Goal: Task Accomplishment & Management: Complete application form

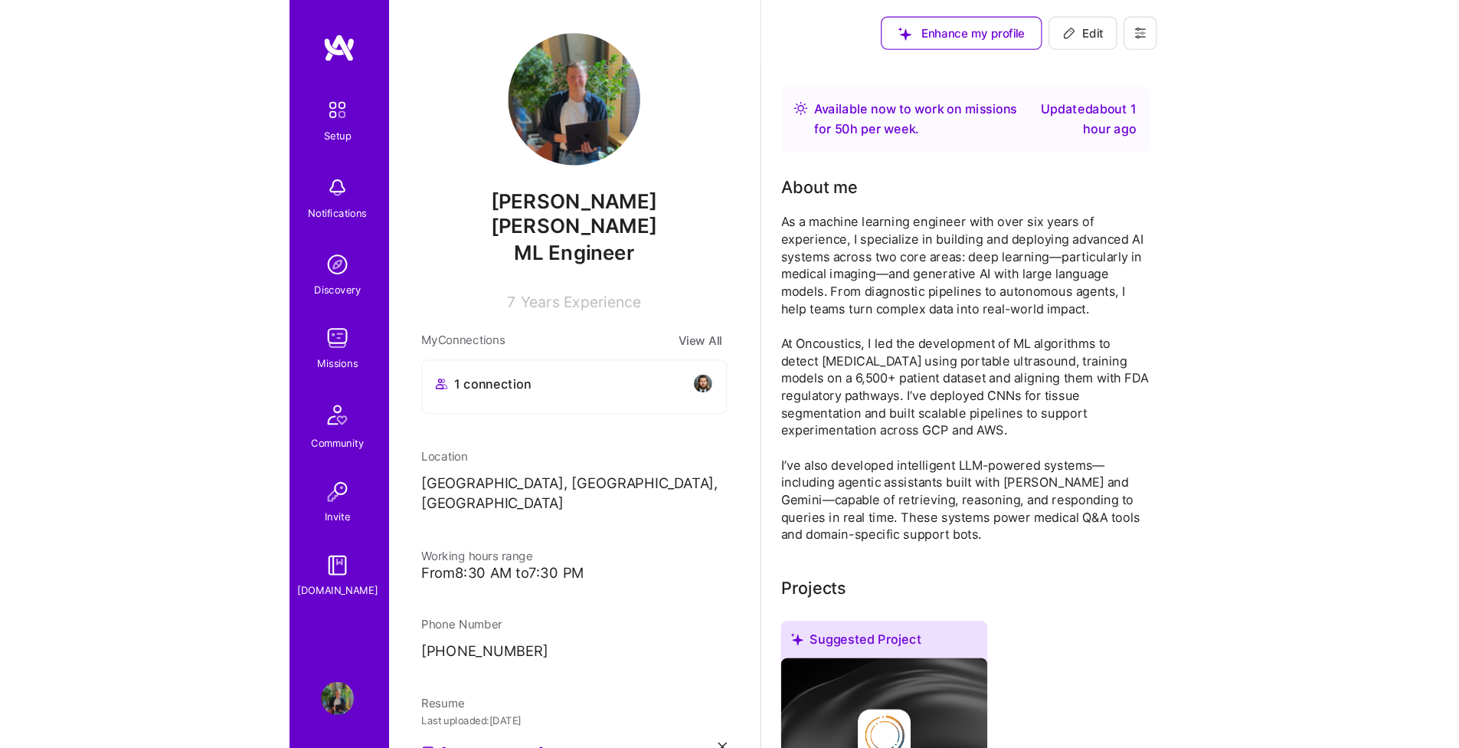
scroll to position [311, 0]
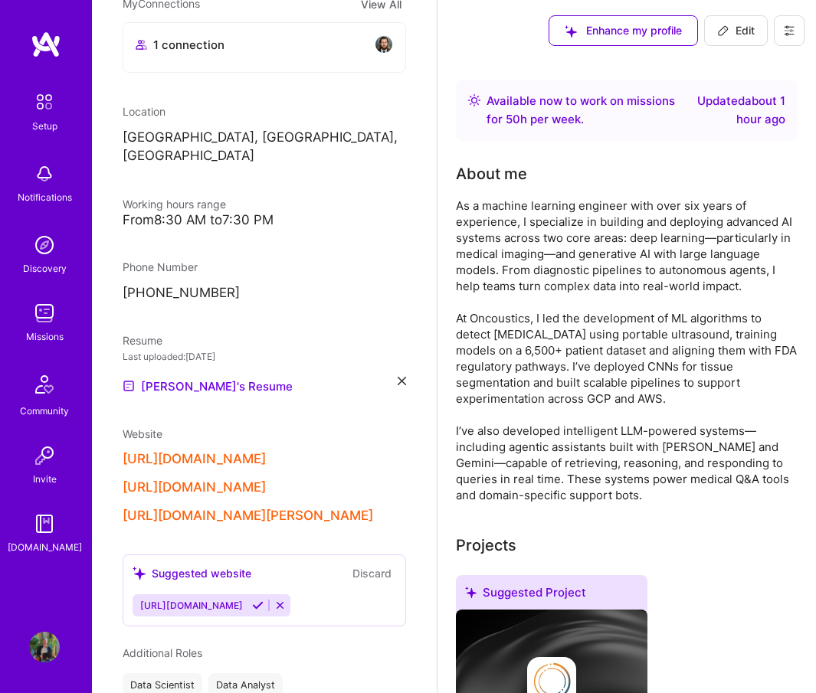
click at [385, 377] on div "[PERSON_NAME]'s Resume" at bounding box center [264, 386] width 283 height 18
click at [398, 377] on icon at bounding box center [402, 381] width 8 height 8
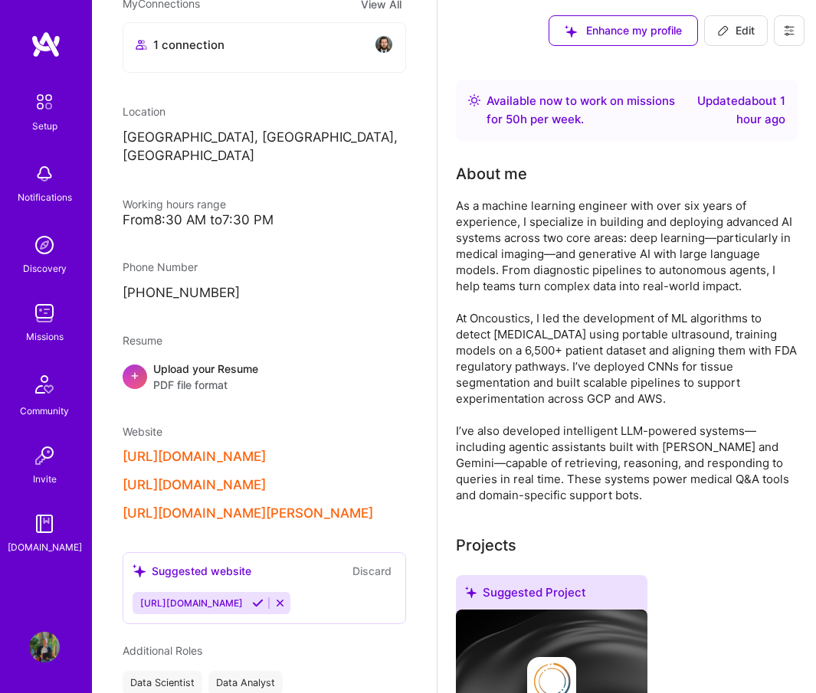
click at [190, 361] on div "Upload your Resume PDF file format" at bounding box center [205, 377] width 105 height 32
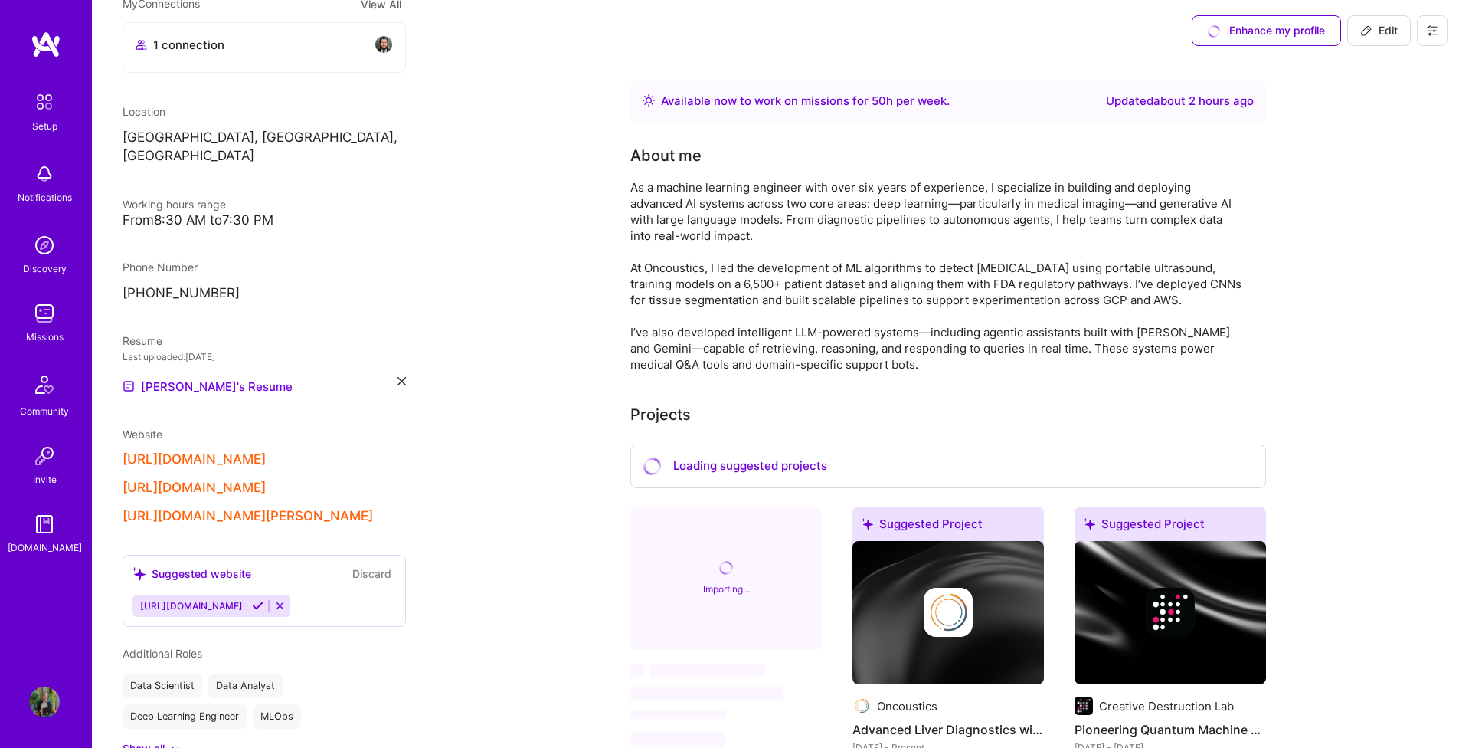
click at [51, 310] on img at bounding box center [44, 313] width 31 height 31
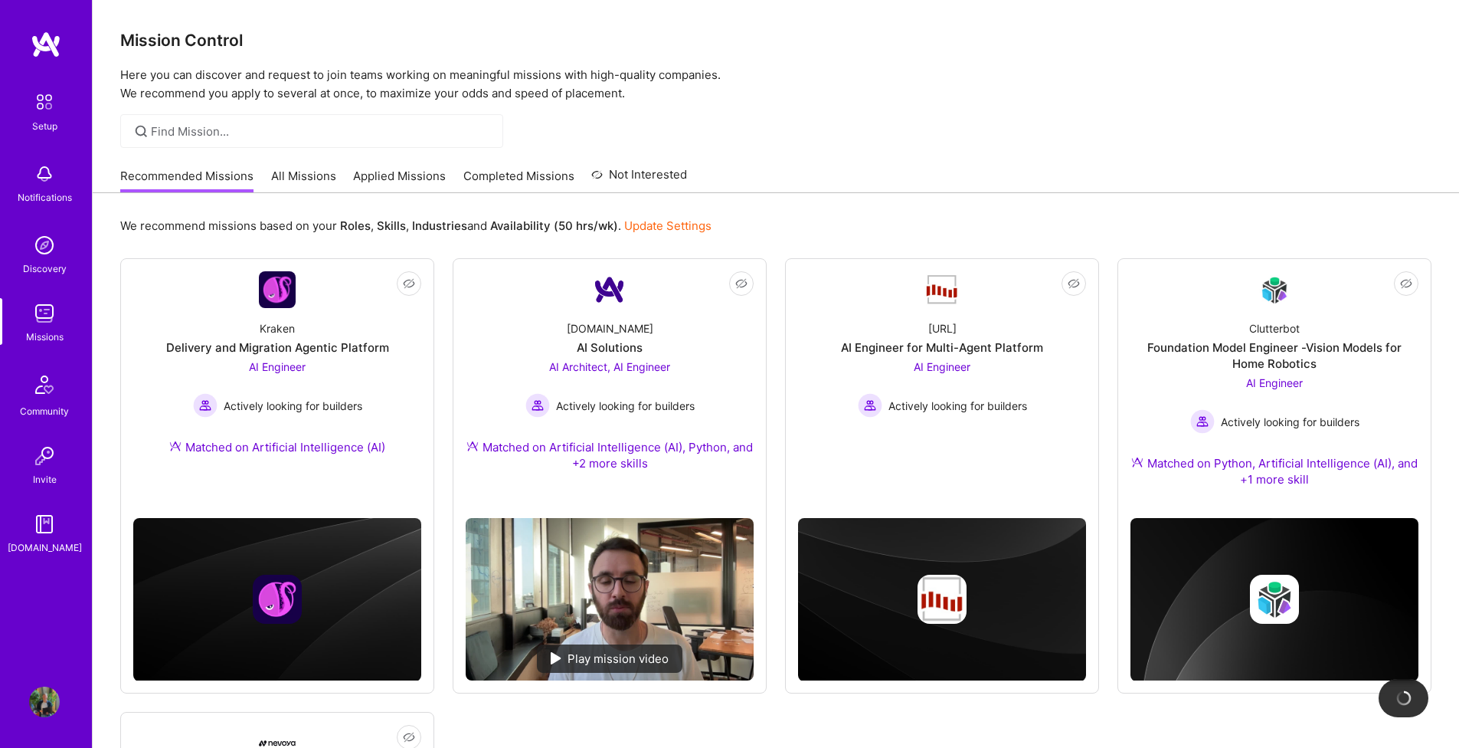
click at [299, 182] on link "All Missions" at bounding box center [303, 180] width 65 height 25
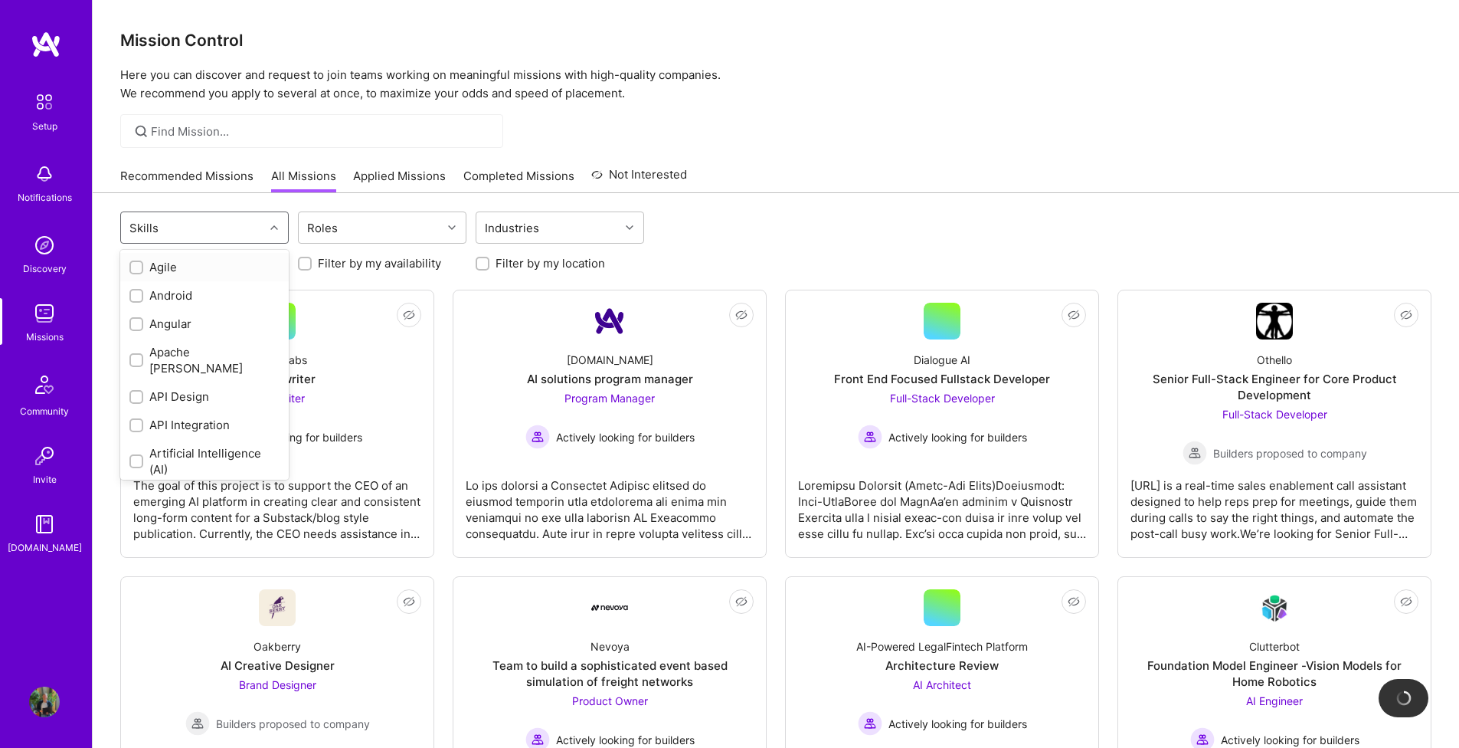
click at [280, 238] on div at bounding box center [276, 227] width 24 height 31
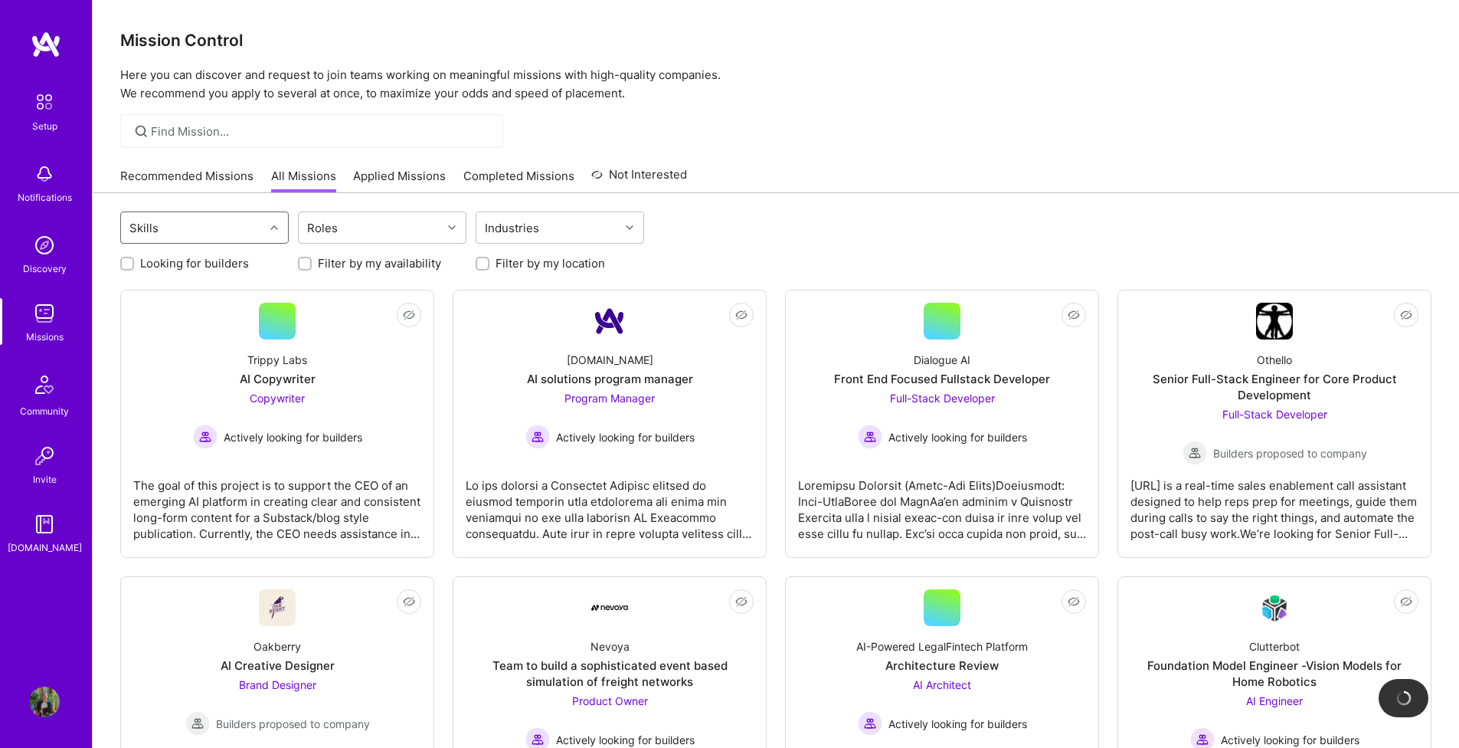
click at [283, 235] on div at bounding box center [276, 228] width 24 height 20
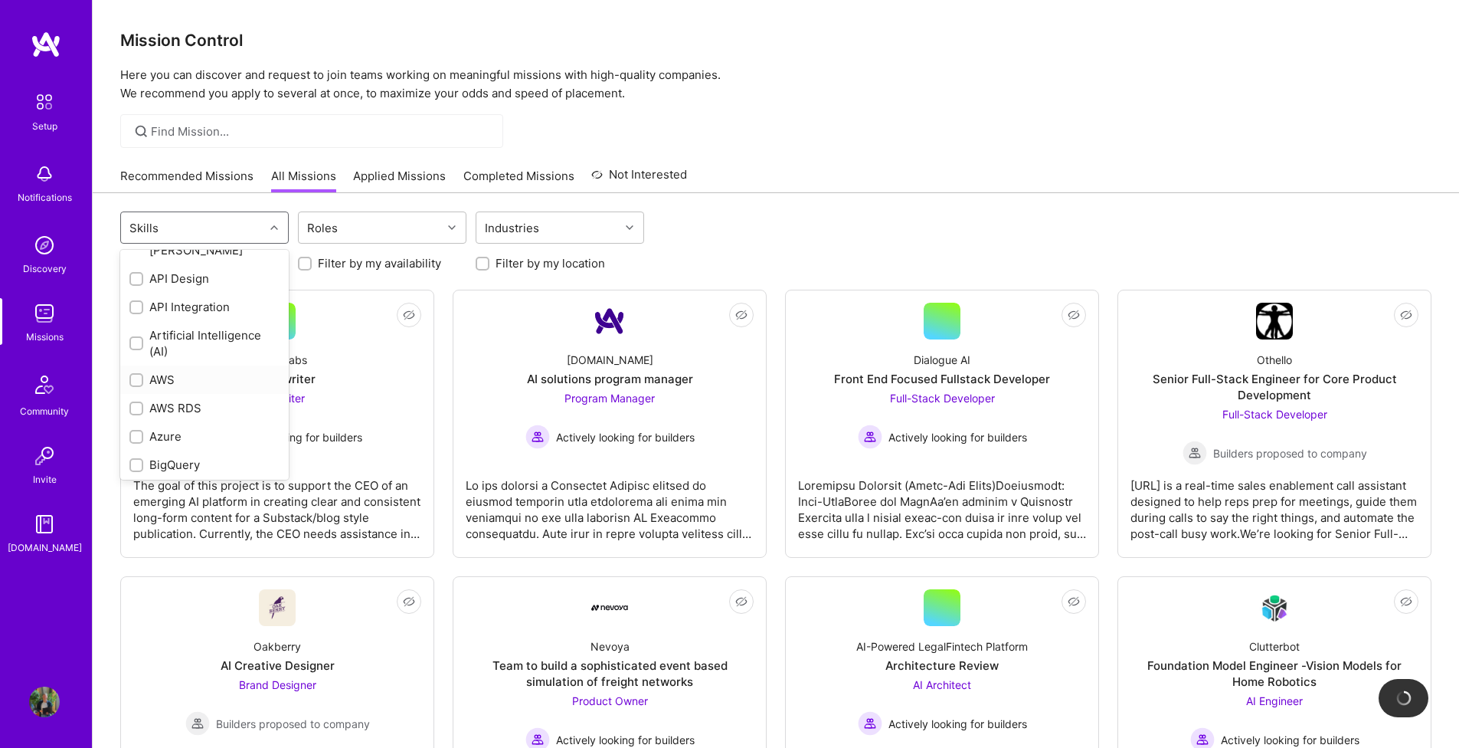
scroll to position [150, 0]
type input "v"
click at [123, 266] on div "Computer Vision" at bounding box center [204, 267] width 169 height 28
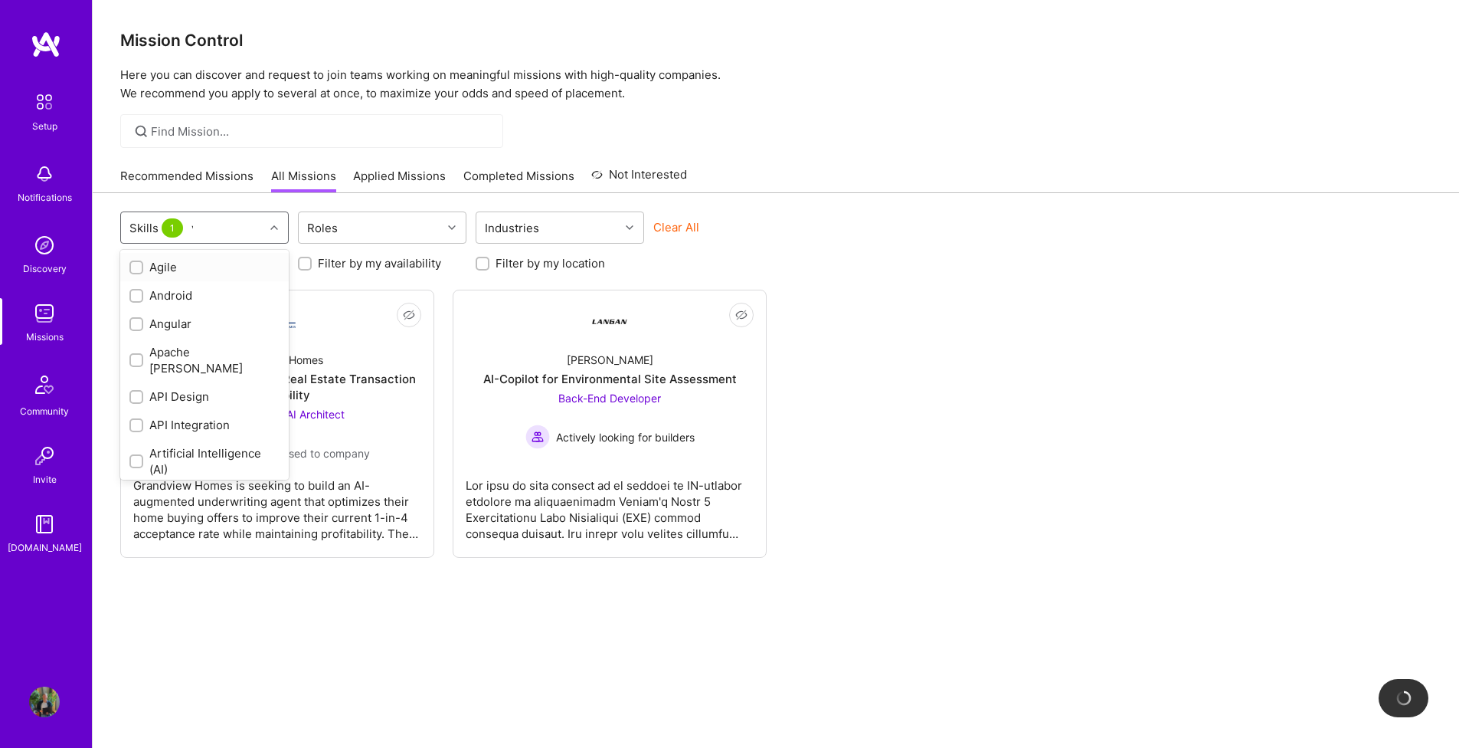
checkbox input "true"
click at [138, 267] on input "checkbox" at bounding box center [138, 268] width 11 height 11
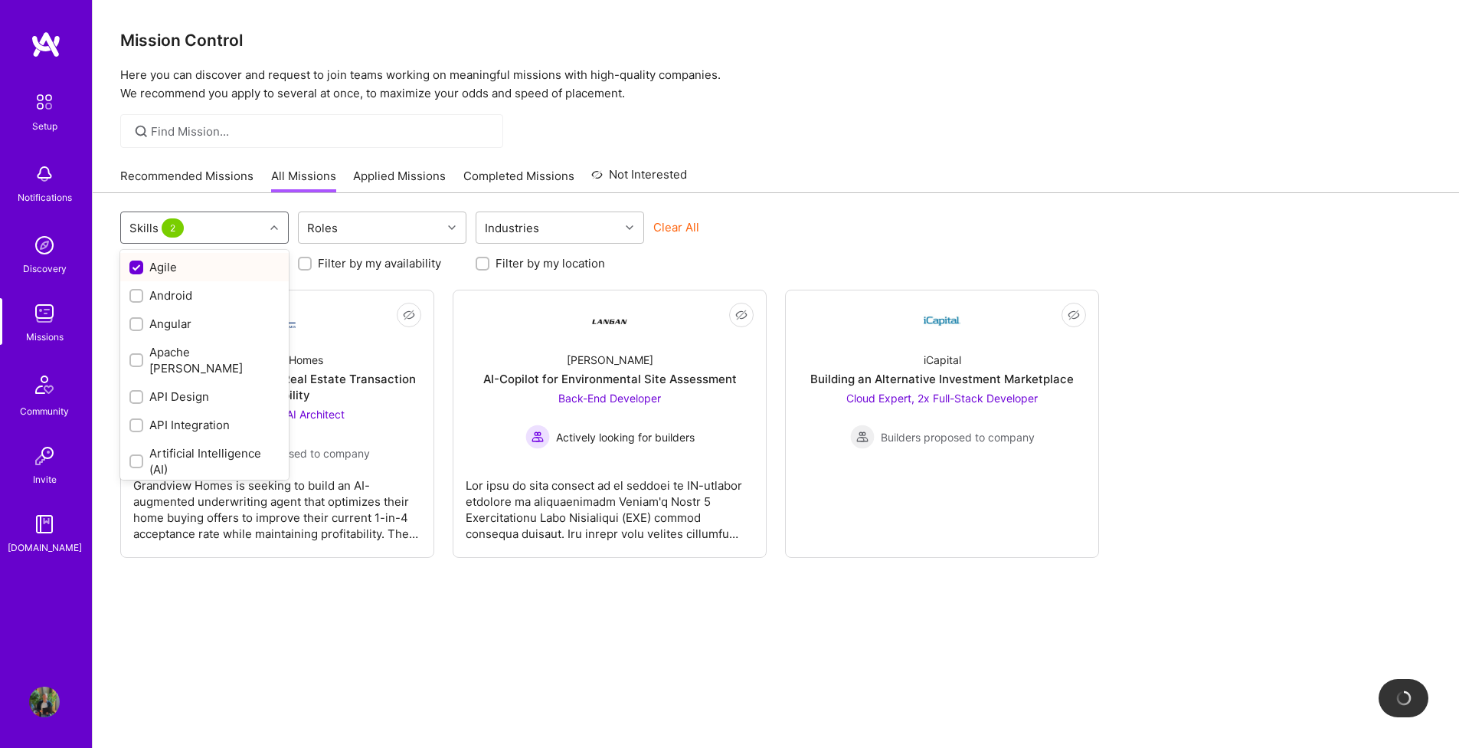
click at [139, 268] on input "checkbox" at bounding box center [138, 268] width 14 height 14
checkbox input "false"
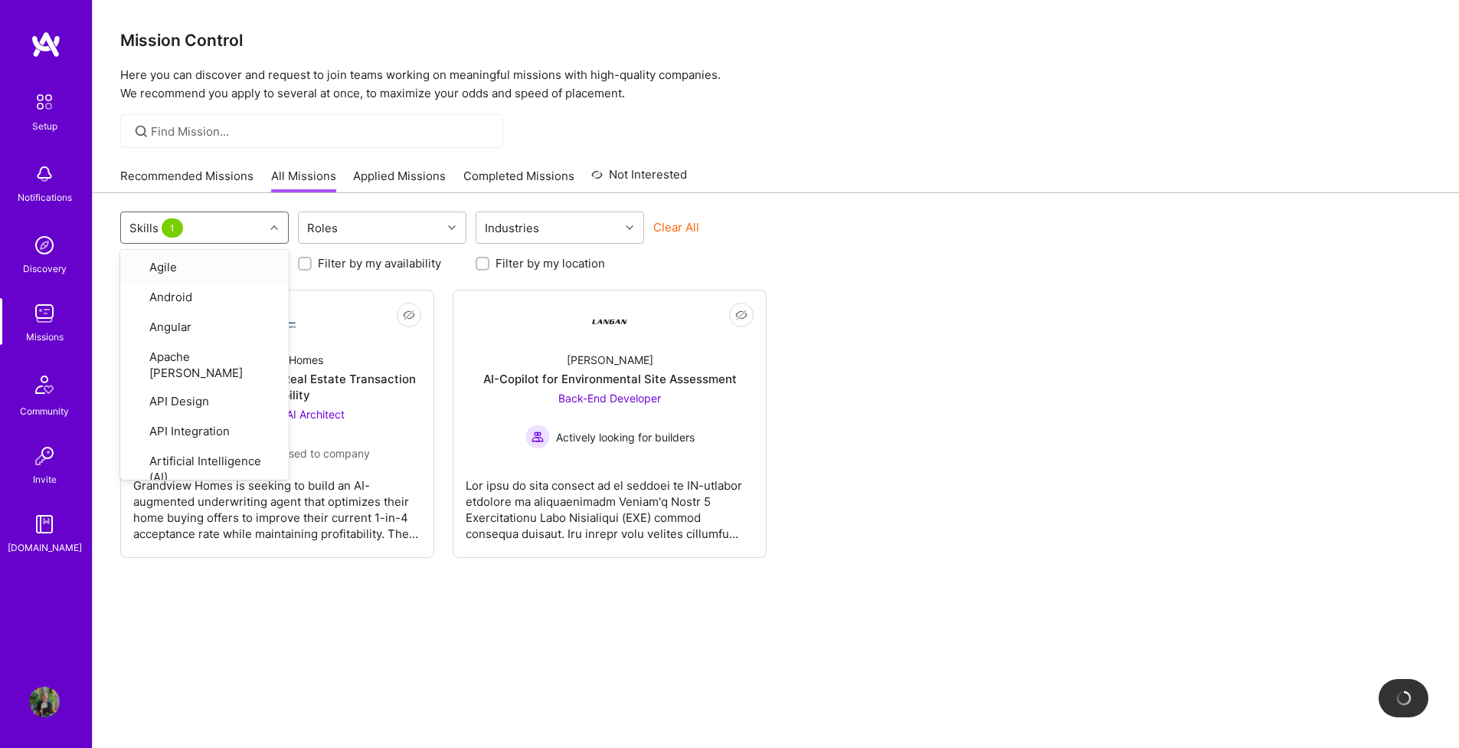
drag, startPoint x: 1125, startPoint y: 260, endPoint x: 1100, endPoint y: 264, distance: 24.8
click at [1125, 260] on div "Looking for builders Filter by my availability Filter by my location" at bounding box center [776, 259] width 1312 height 24
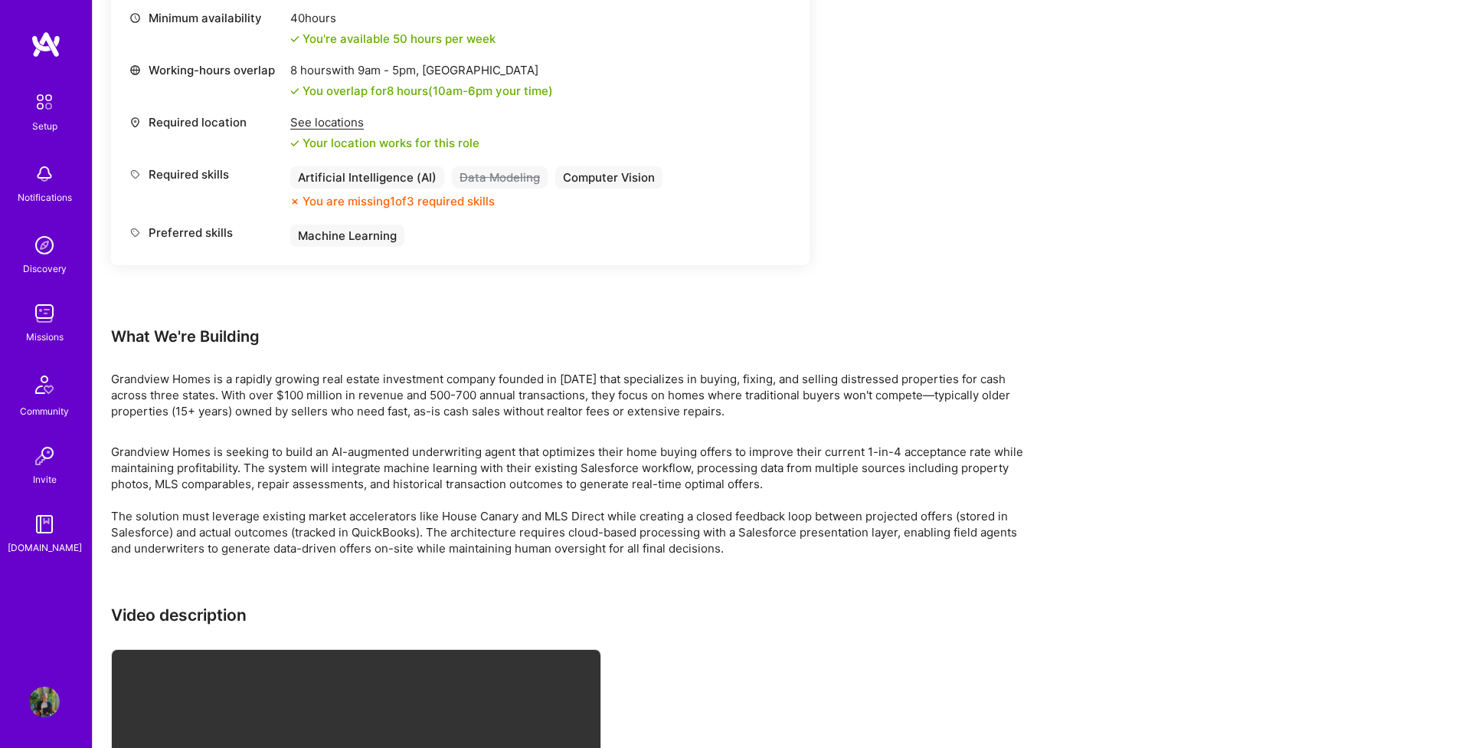
scroll to position [1345, 0]
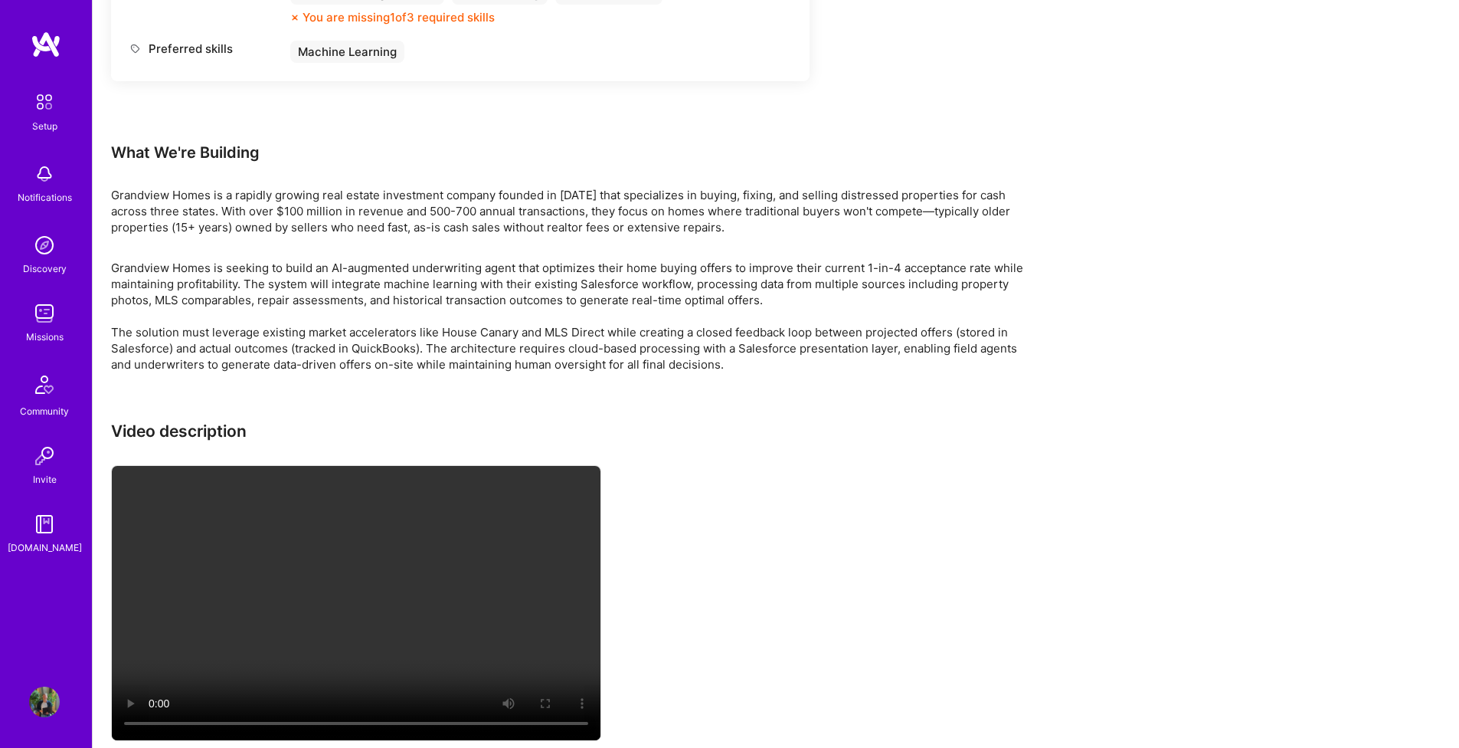
click at [363, 609] on video at bounding box center [356, 603] width 489 height 274
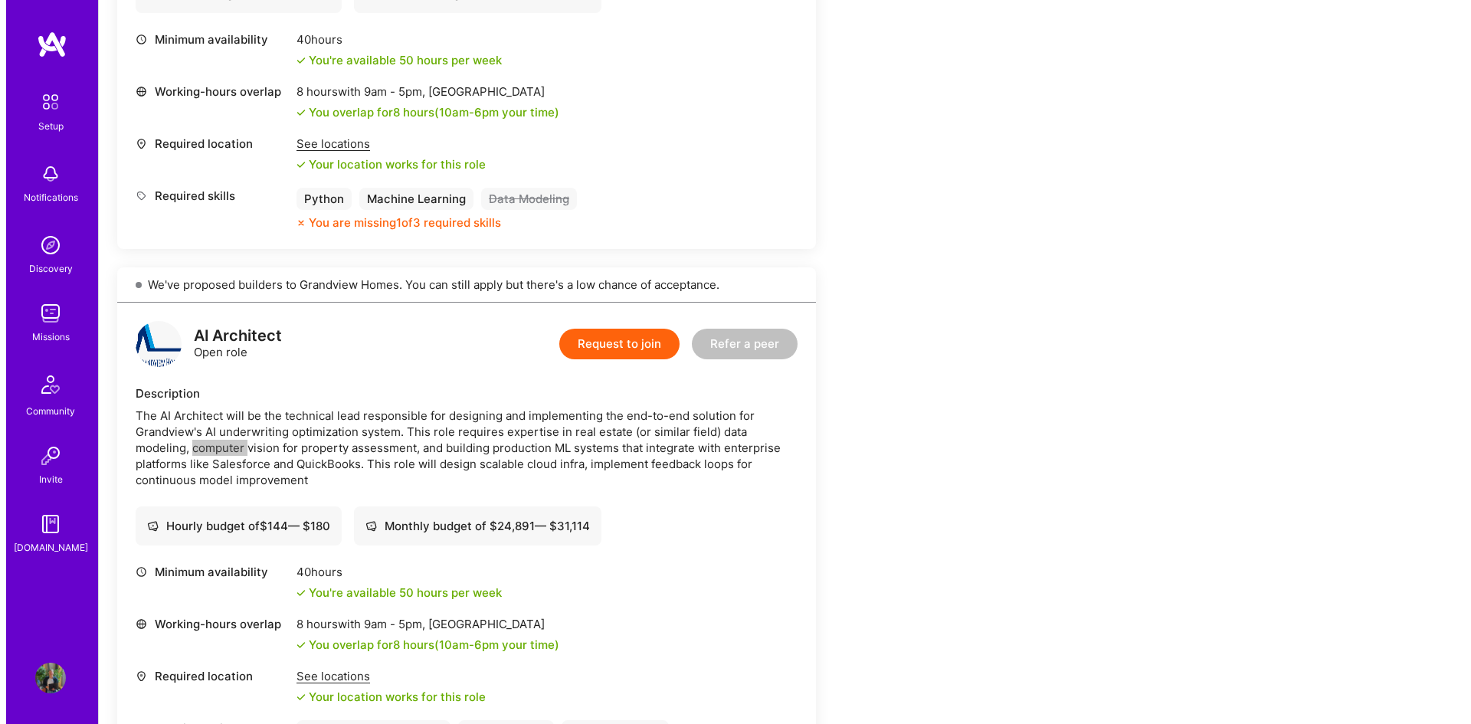
scroll to position [315, 0]
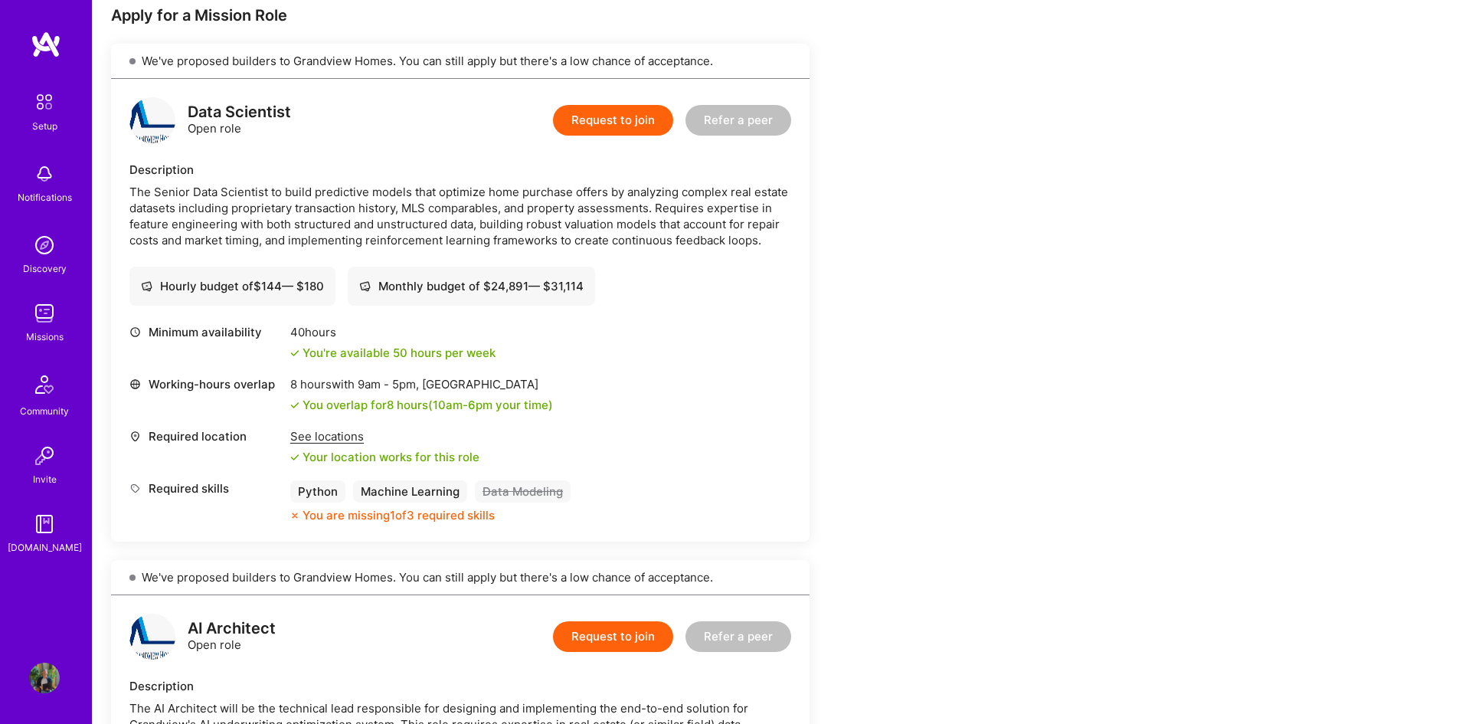
click at [679, 393] on div "Working-hours overlap 8 hours with 9am - 5pm , [GEOGRAPHIC_DATA] You overlap fo…" at bounding box center [460, 394] width 662 height 37
click at [634, 129] on button "Request to join" at bounding box center [613, 120] width 120 height 31
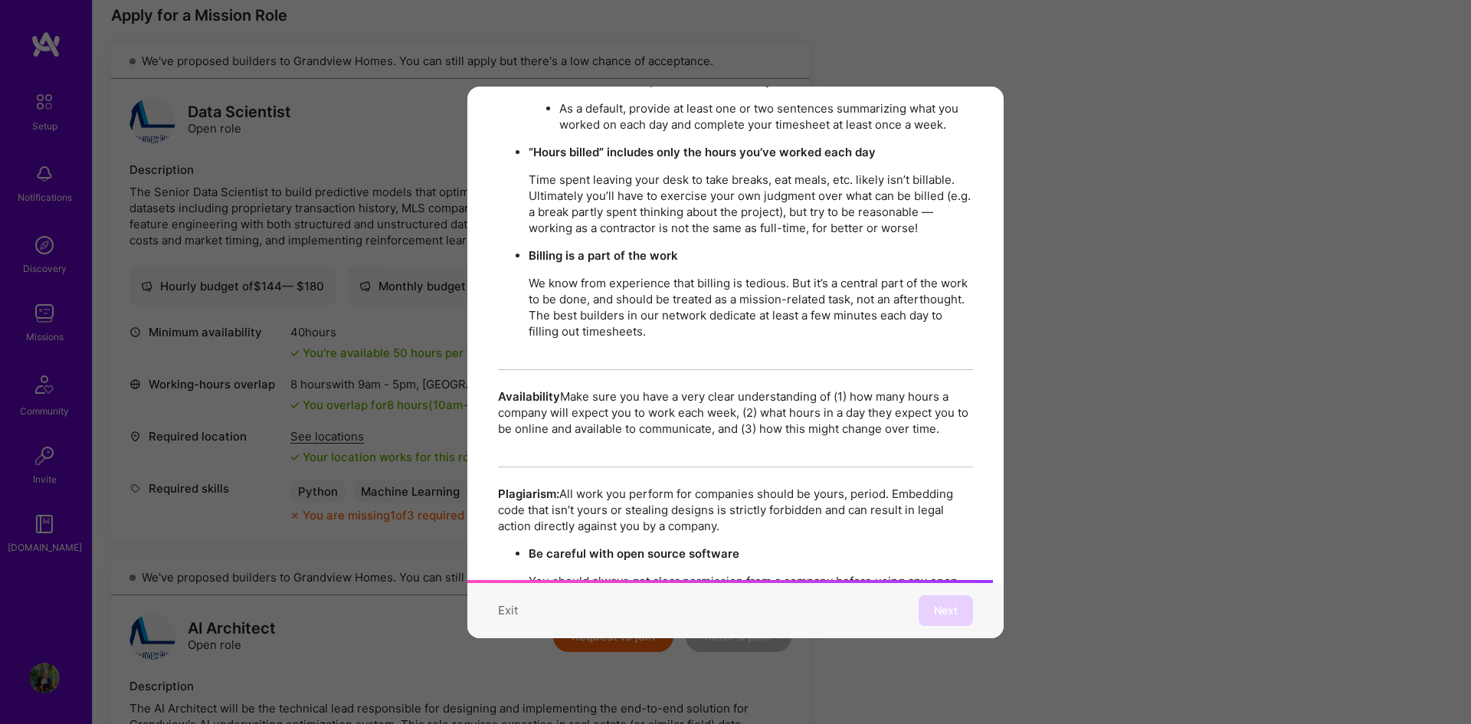
scroll to position [2628, 0]
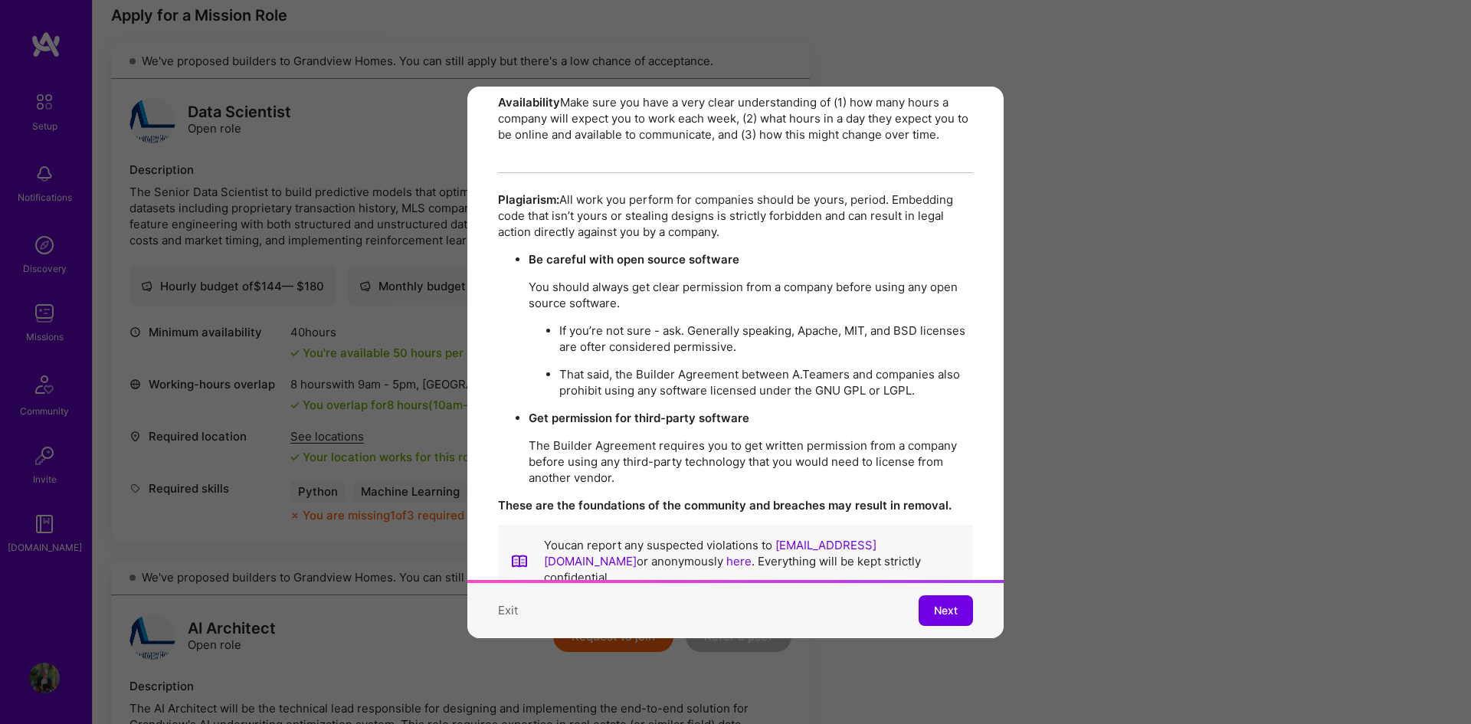
click at [919, 598] on button "Next" at bounding box center [946, 610] width 54 height 31
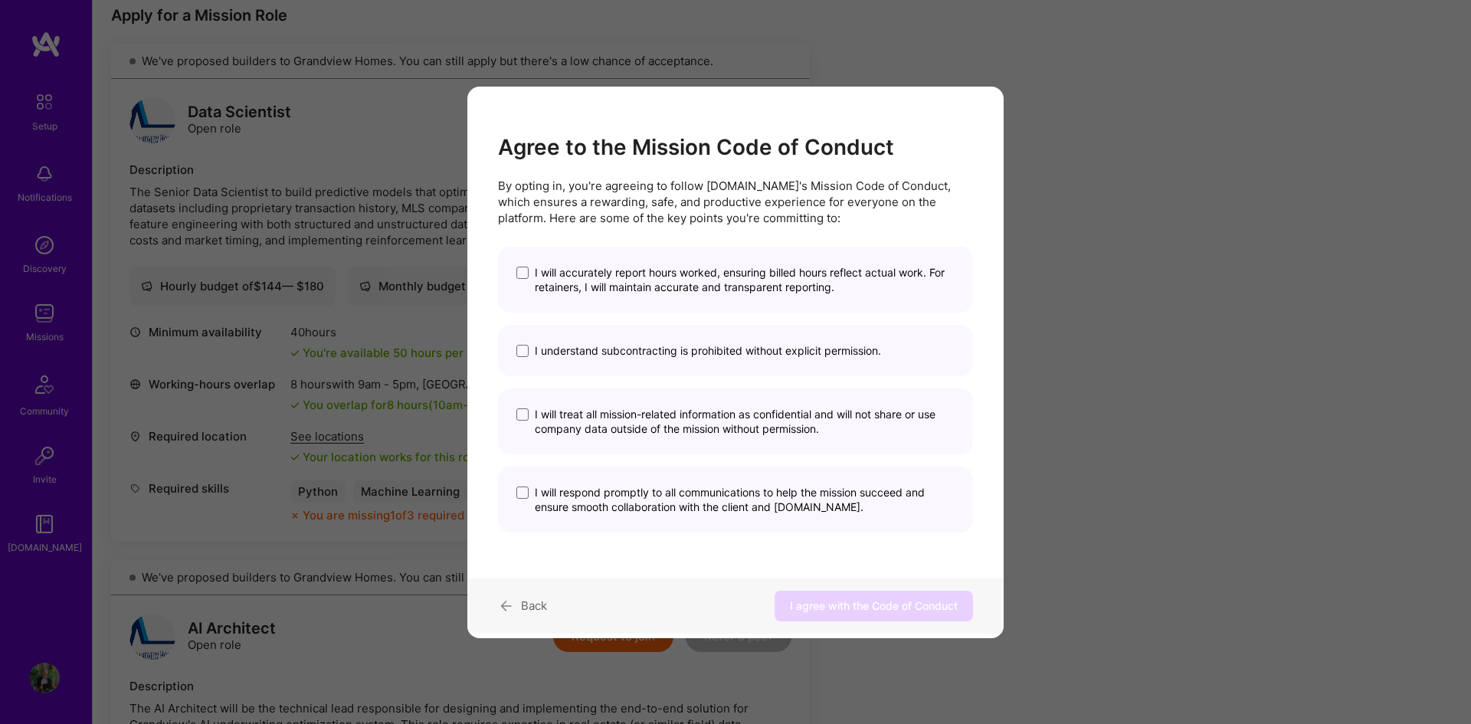
scroll to position [0, 0]
click at [528, 273] on span "modal" at bounding box center [522, 273] width 12 height 12
click at [0, 0] on input "I will accurately report hours worked, ensuring billed hours reflect actual wor…" at bounding box center [0, 0] width 0 height 0
click at [526, 347] on span "modal" at bounding box center [522, 351] width 12 height 12
click at [0, 0] on input "I understand subcontracting is prohibited without explicit permission." at bounding box center [0, 0] width 0 height 0
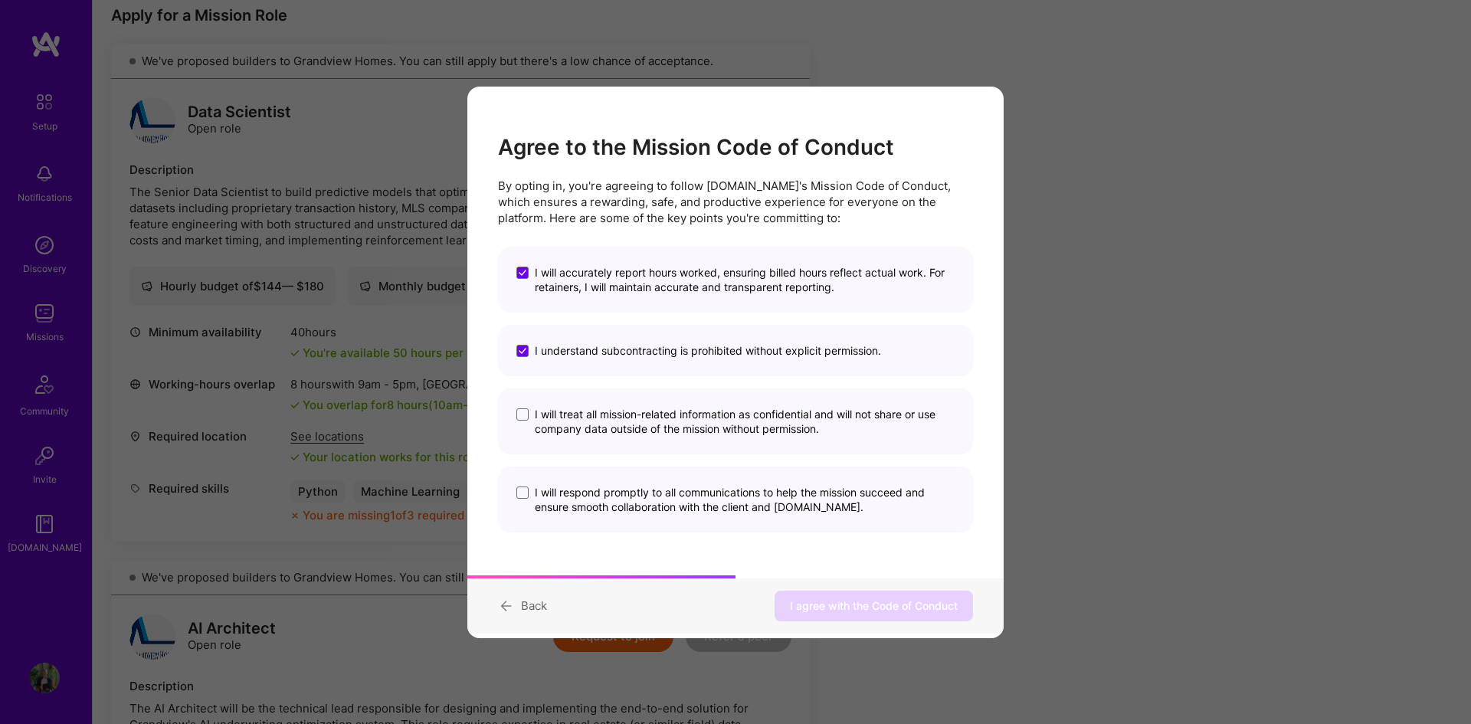
click at [530, 416] on label "I will treat all mission-related information as confidential and will not share…" at bounding box center [735, 421] width 438 height 29
click at [0, 0] on input "I will treat all mission-related information as confidential and will not share…" at bounding box center [0, 0] width 0 height 0
click at [524, 491] on span "modal" at bounding box center [522, 492] width 12 height 12
click at [0, 0] on input "I will respond promptly to all communications to help the mission succeed and e…" at bounding box center [0, 0] width 0 height 0
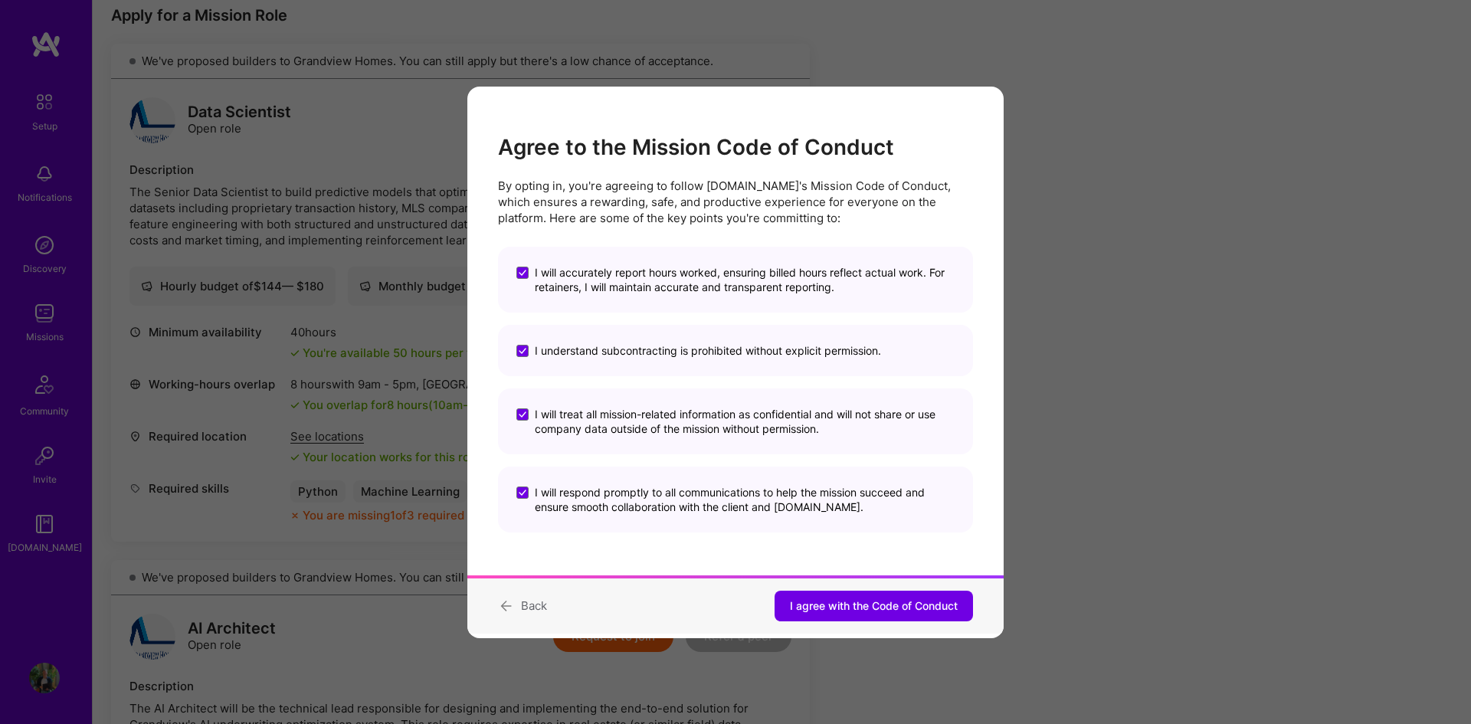
click at [839, 599] on span "I agree with the Code of Conduct" at bounding box center [874, 605] width 168 height 15
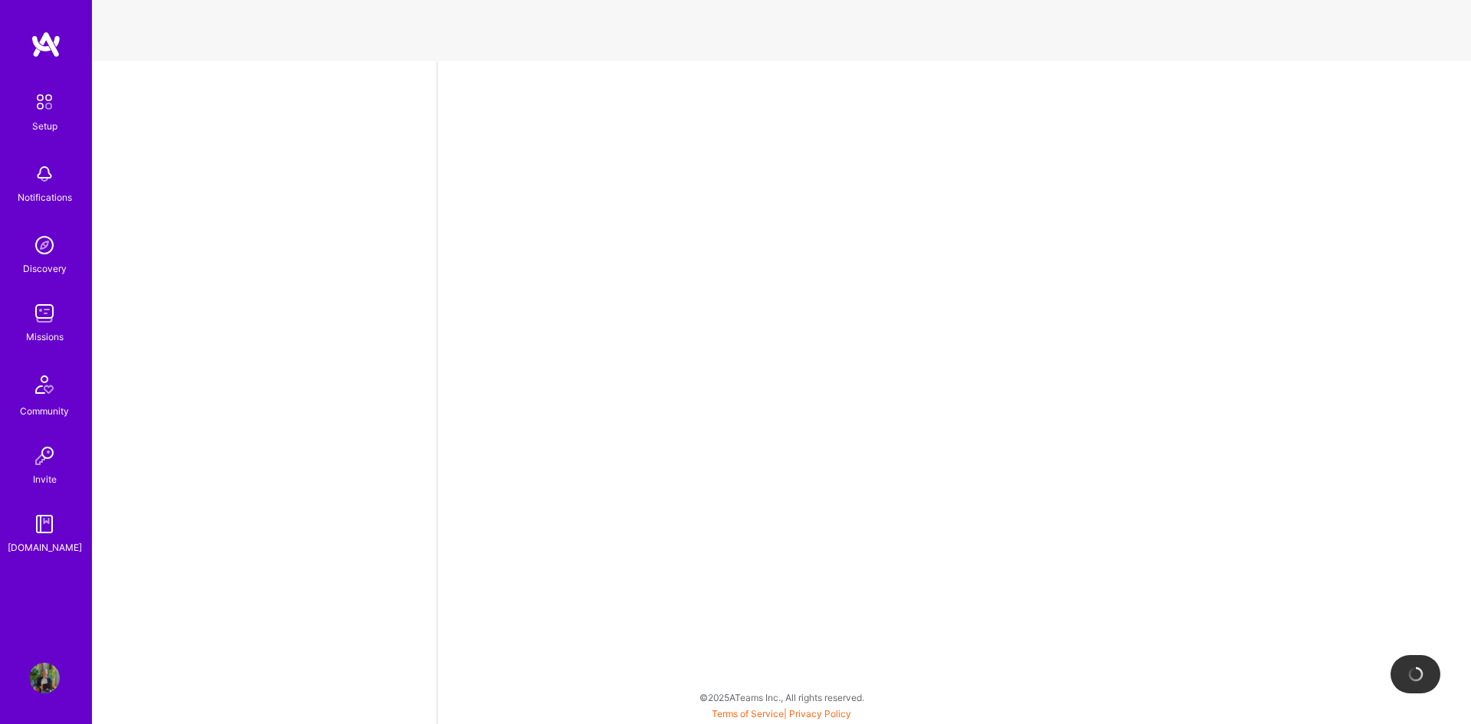
select select "CA"
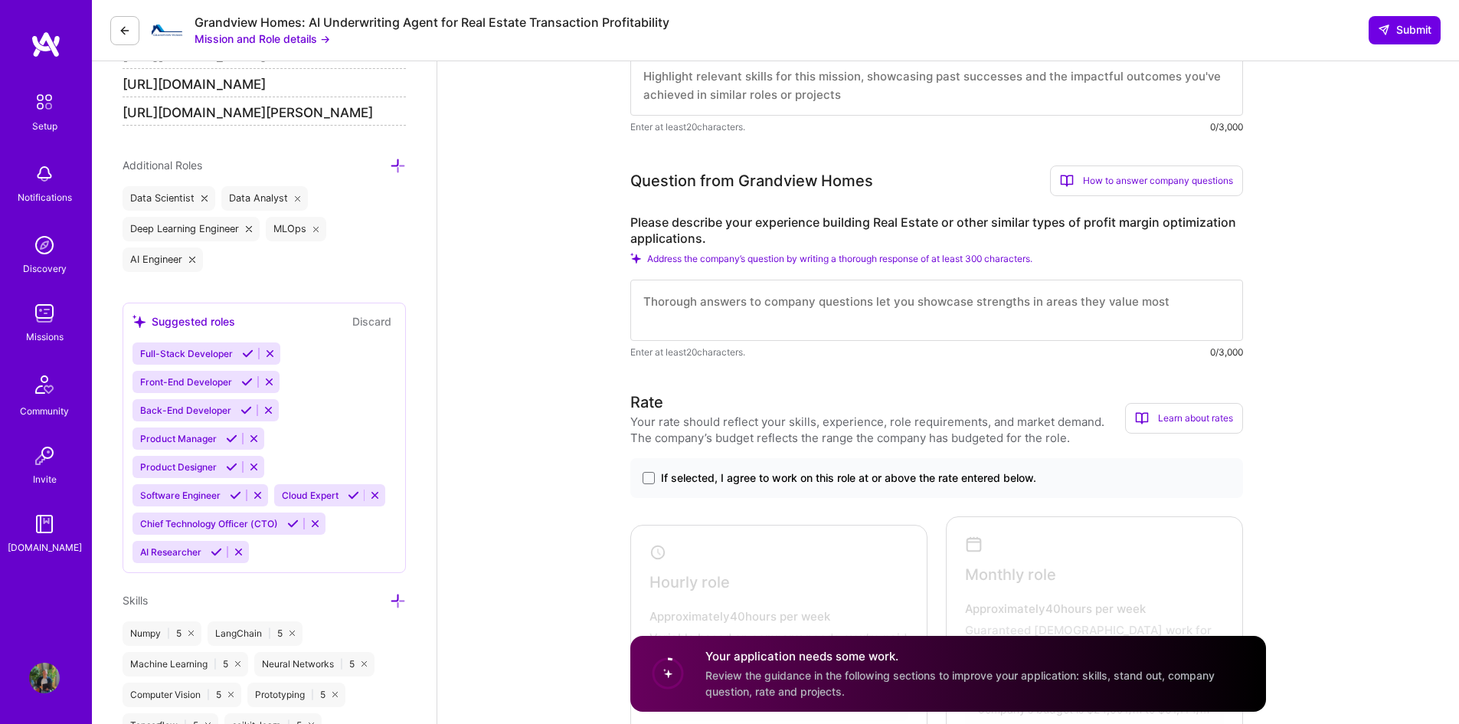
scroll to position [740, 0]
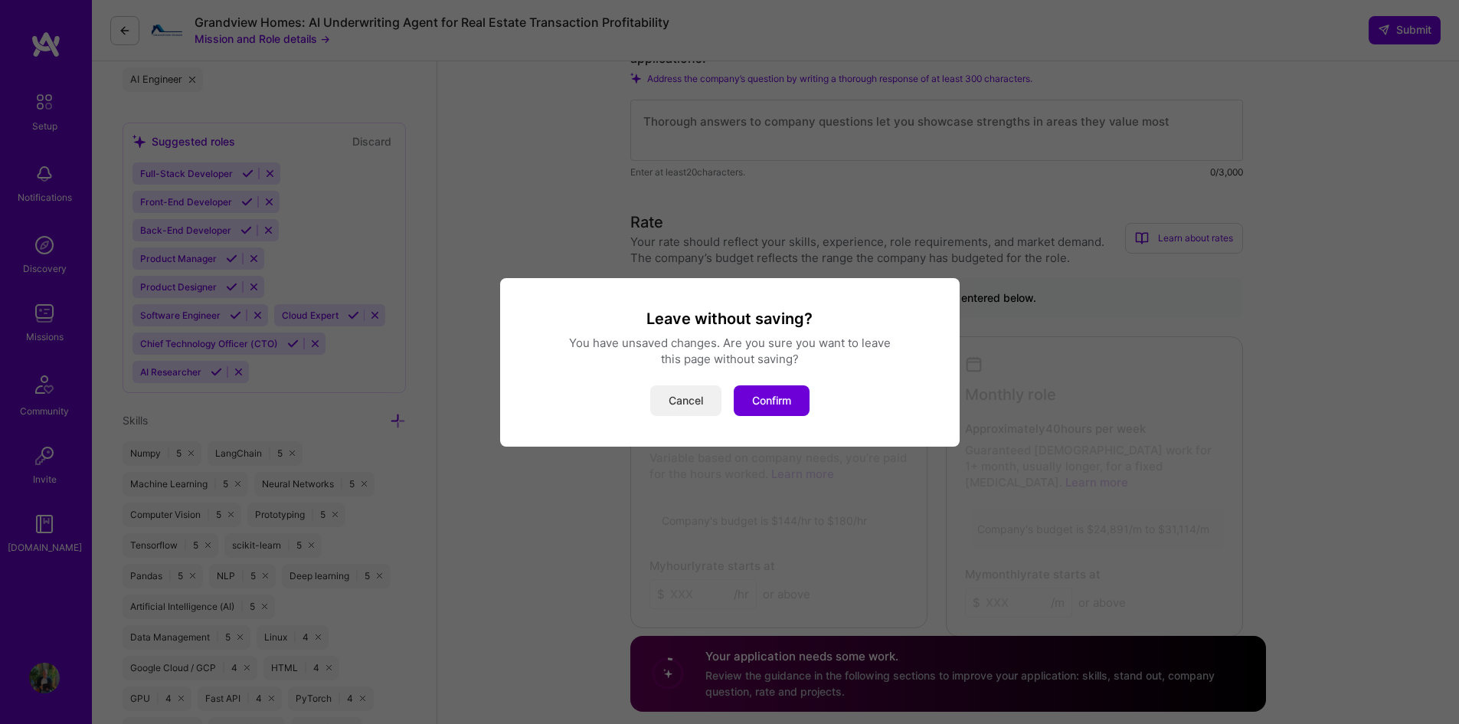
click at [707, 398] on button "Cancel" at bounding box center [685, 400] width 71 height 31
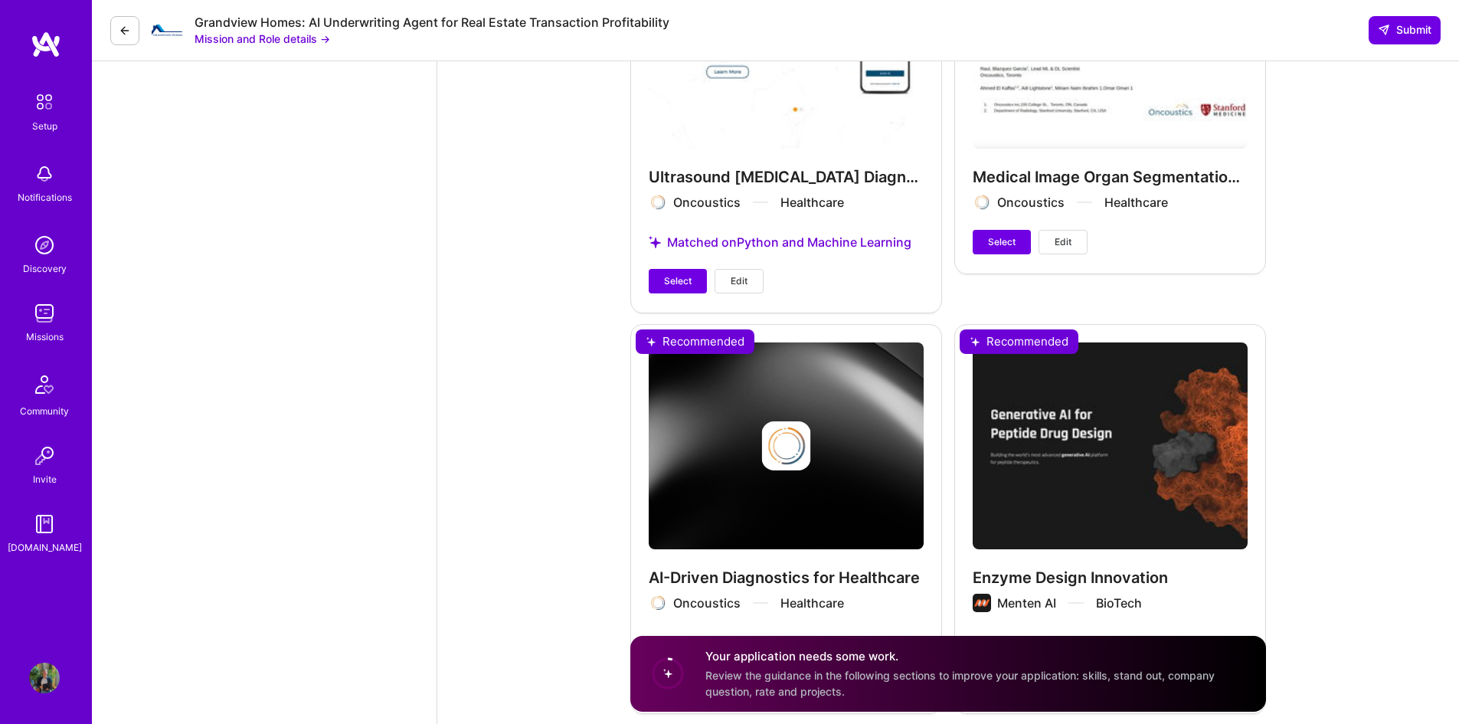
scroll to position [2925, 0]
